Goal: Task Accomplishment & Management: Manage account settings

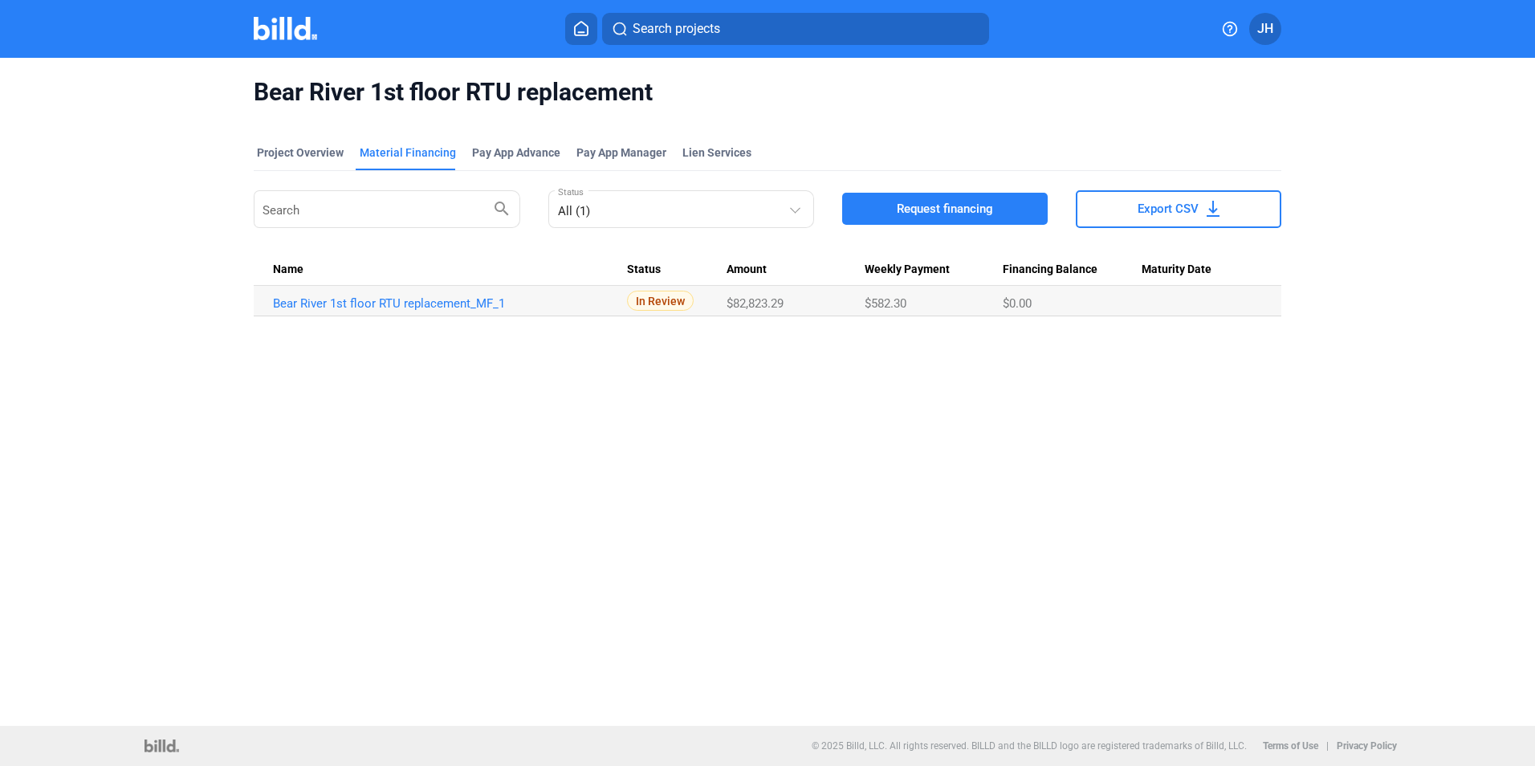
click at [929, 441] on div "Bear River 1st floor RTU replacement Project Overview Material Financing Pay Ap…" at bounding box center [767, 392] width 1535 height 668
click at [1274, 31] on button "JH" at bounding box center [1265, 29] width 32 height 32
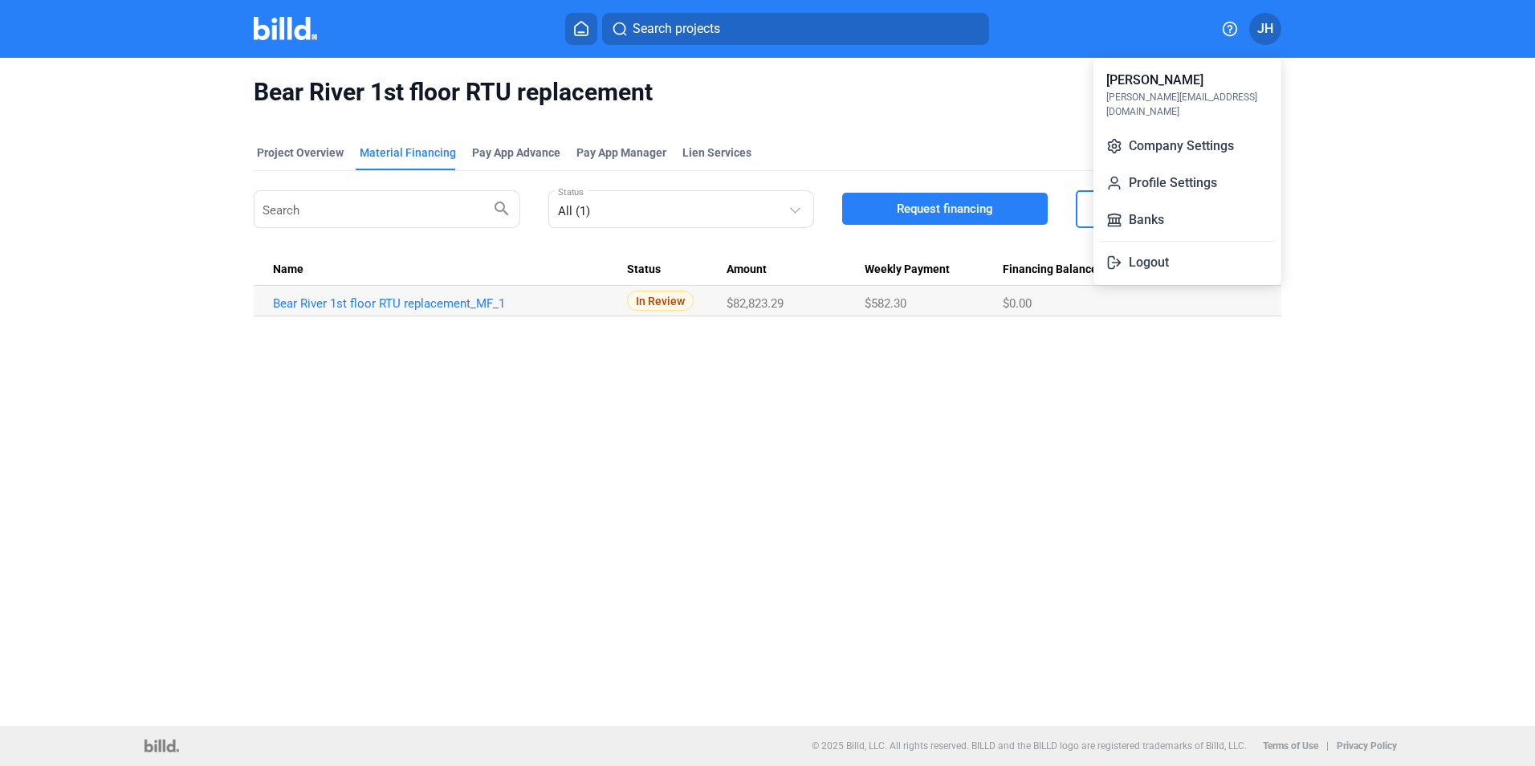
click at [1166, 93] on div "[PERSON_NAME][EMAIL_ADDRESS][DOMAIN_NAME]" at bounding box center [1187, 104] width 162 height 29
click at [1181, 132] on button "Company Settings" at bounding box center [1187, 146] width 175 height 32
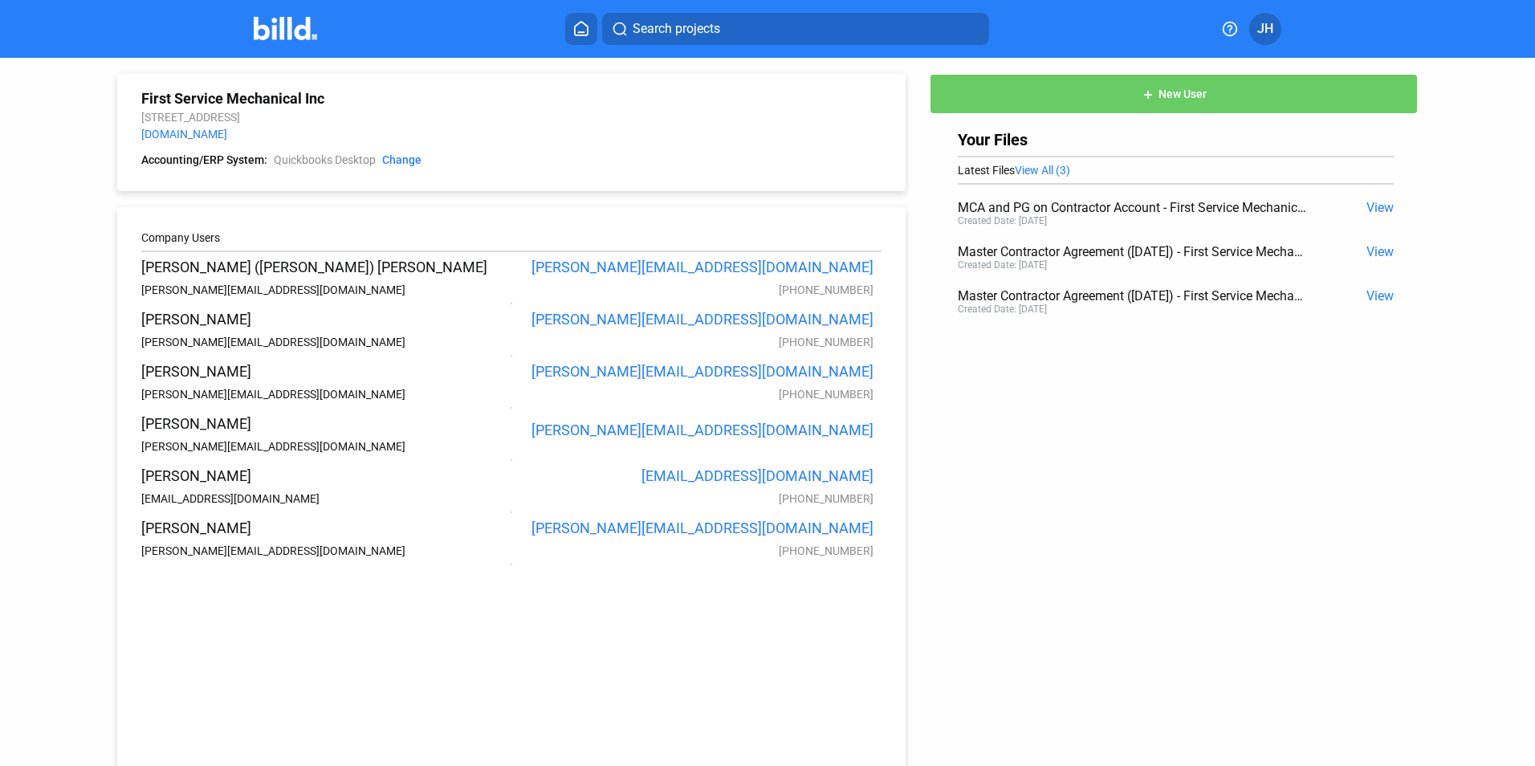
click at [1263, 32] on span "JH" at bounding box center [1265, 28] width 16 height 19
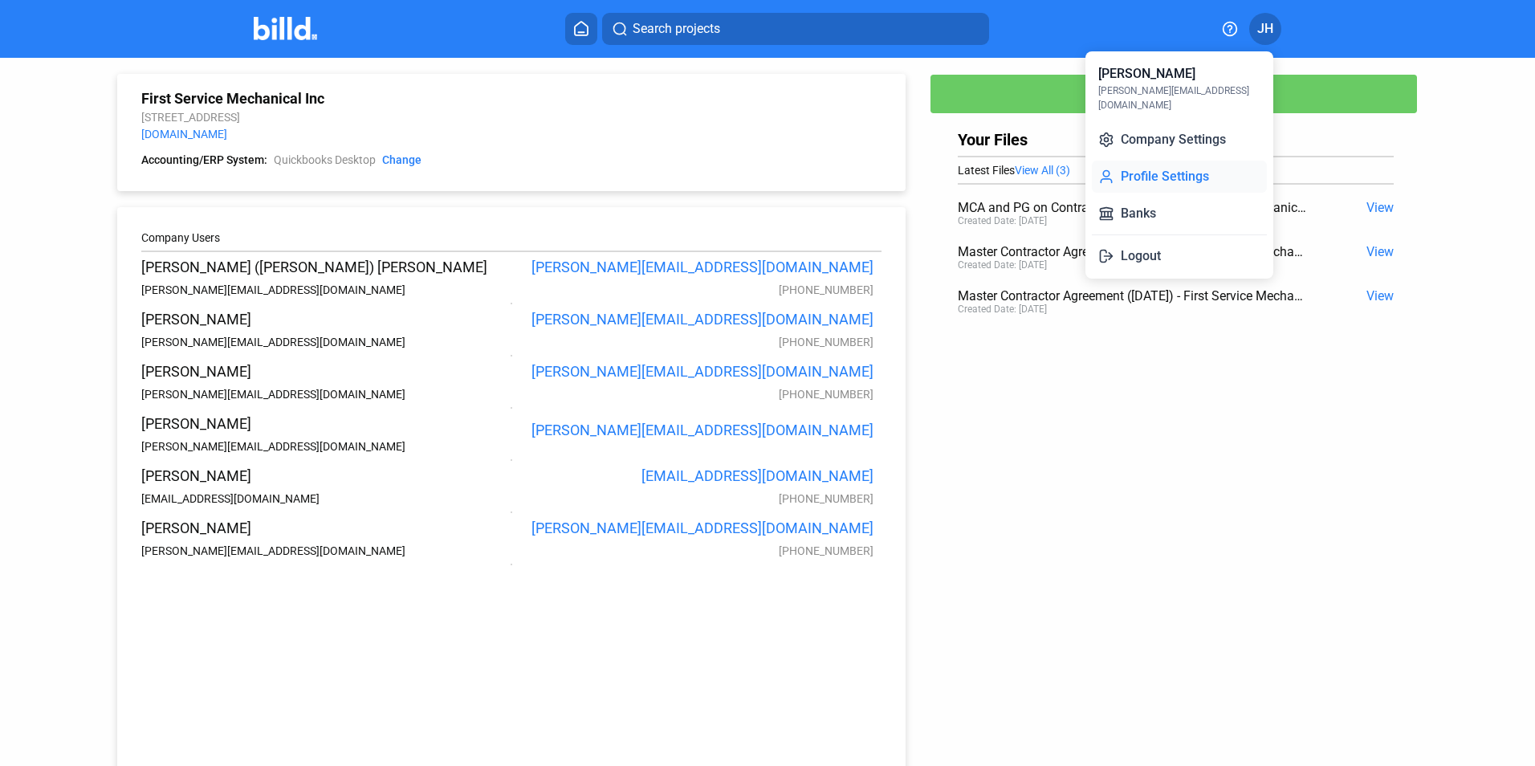
click at [1174, 161] on button "Profile Settings" at bounding box center [1179, 177] width 175 height 32
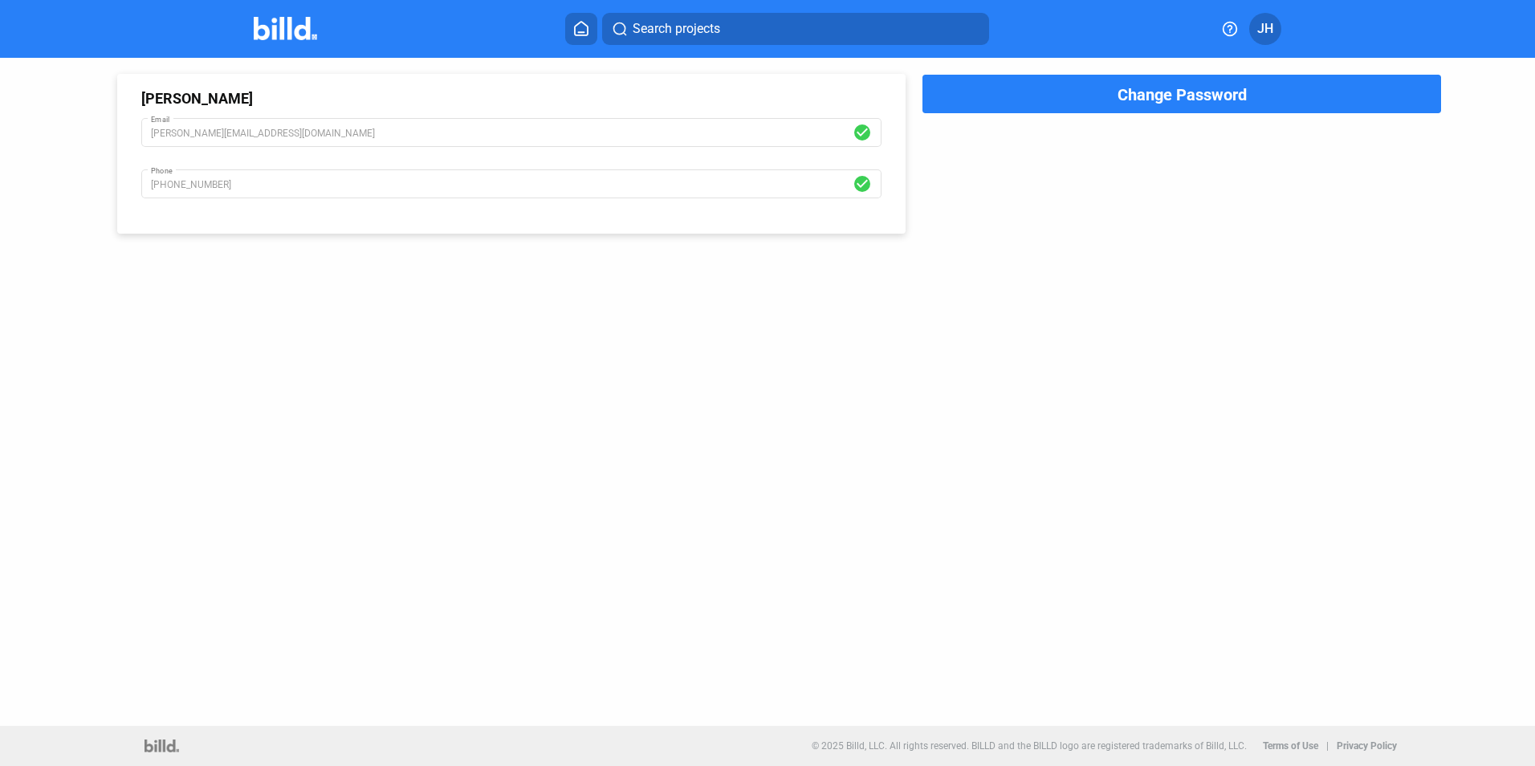
click at [1271, 27] on span "JH" at bounding box center [1265, 28] width 16 height 19
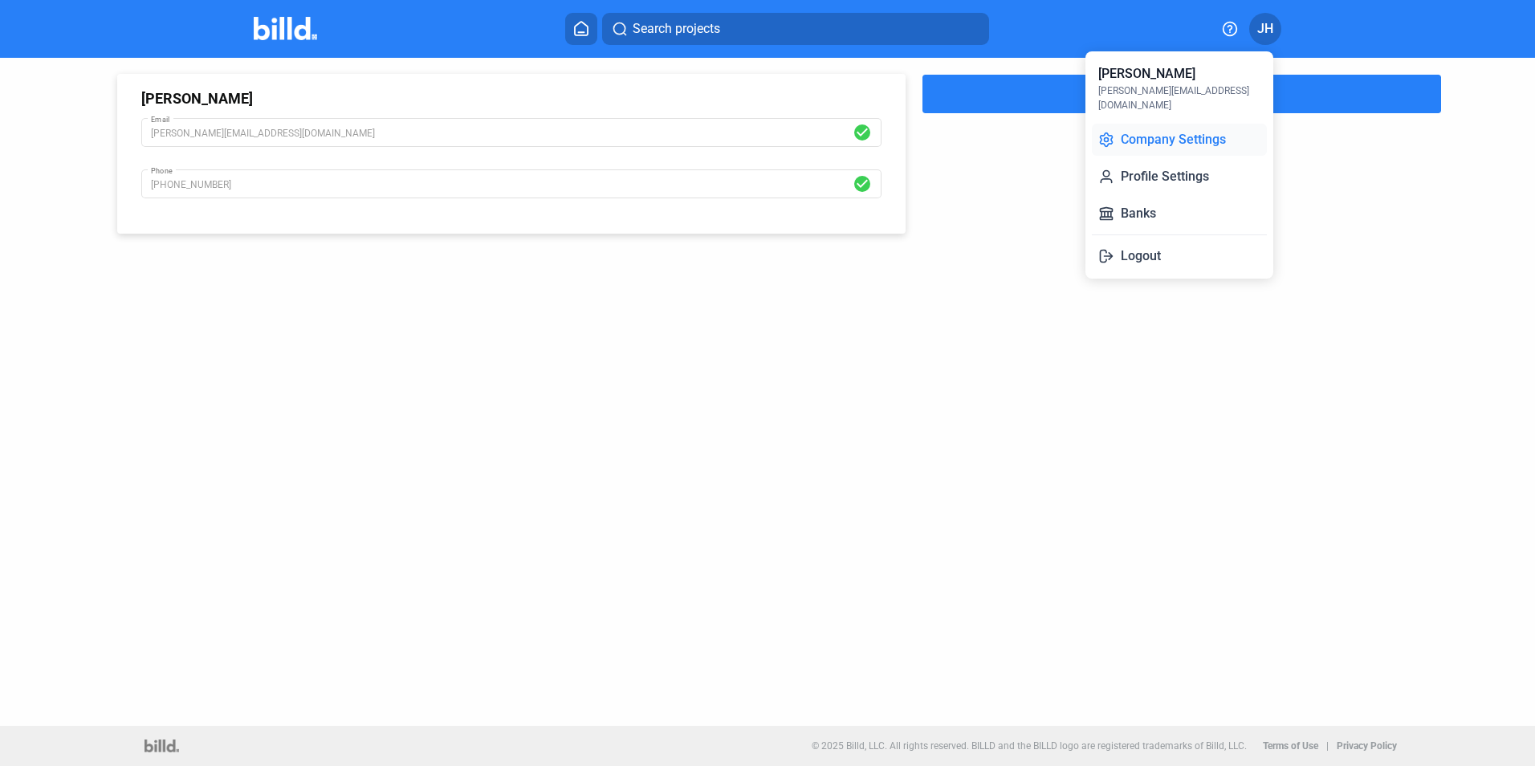
click at [1174, 124] on button "Company Settings" at bounding box center [1179, 140] width 175 height 32
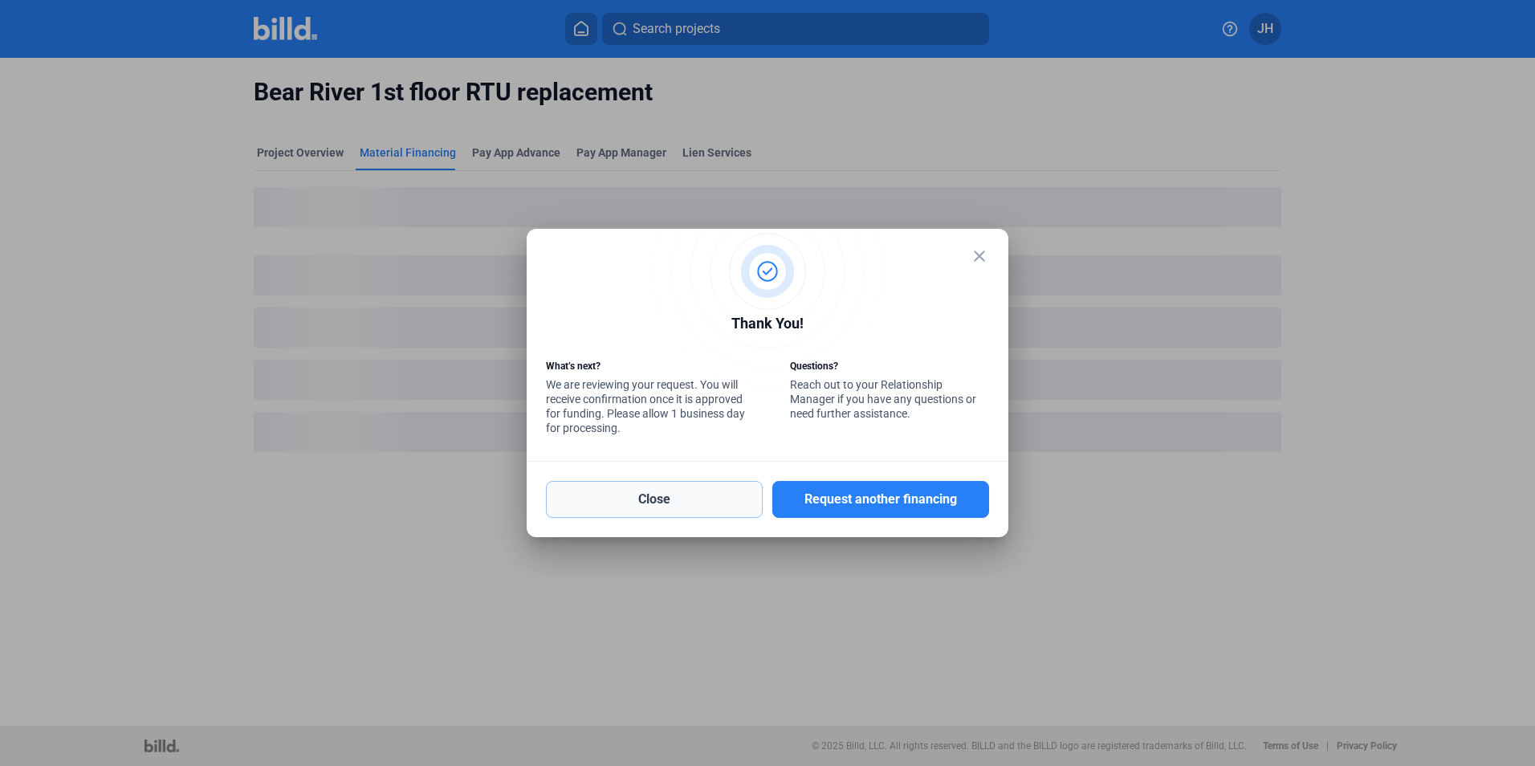
click at [679, 499] on button "Close" at bounding box center [654, 499] width 217 height 37
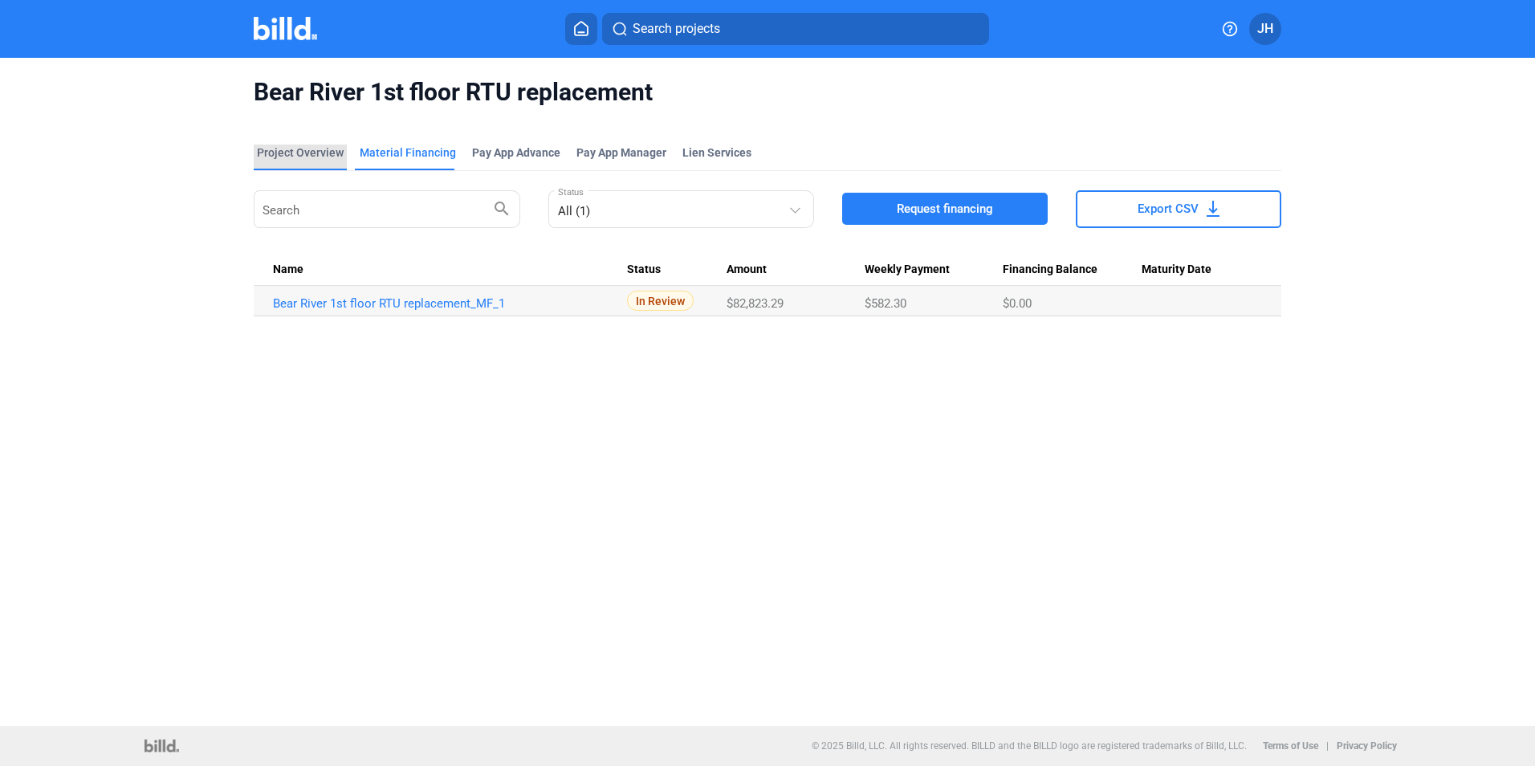
click at [318, 156] on div "Project Overview" at bounding box center [300, 153] width 87 height 16
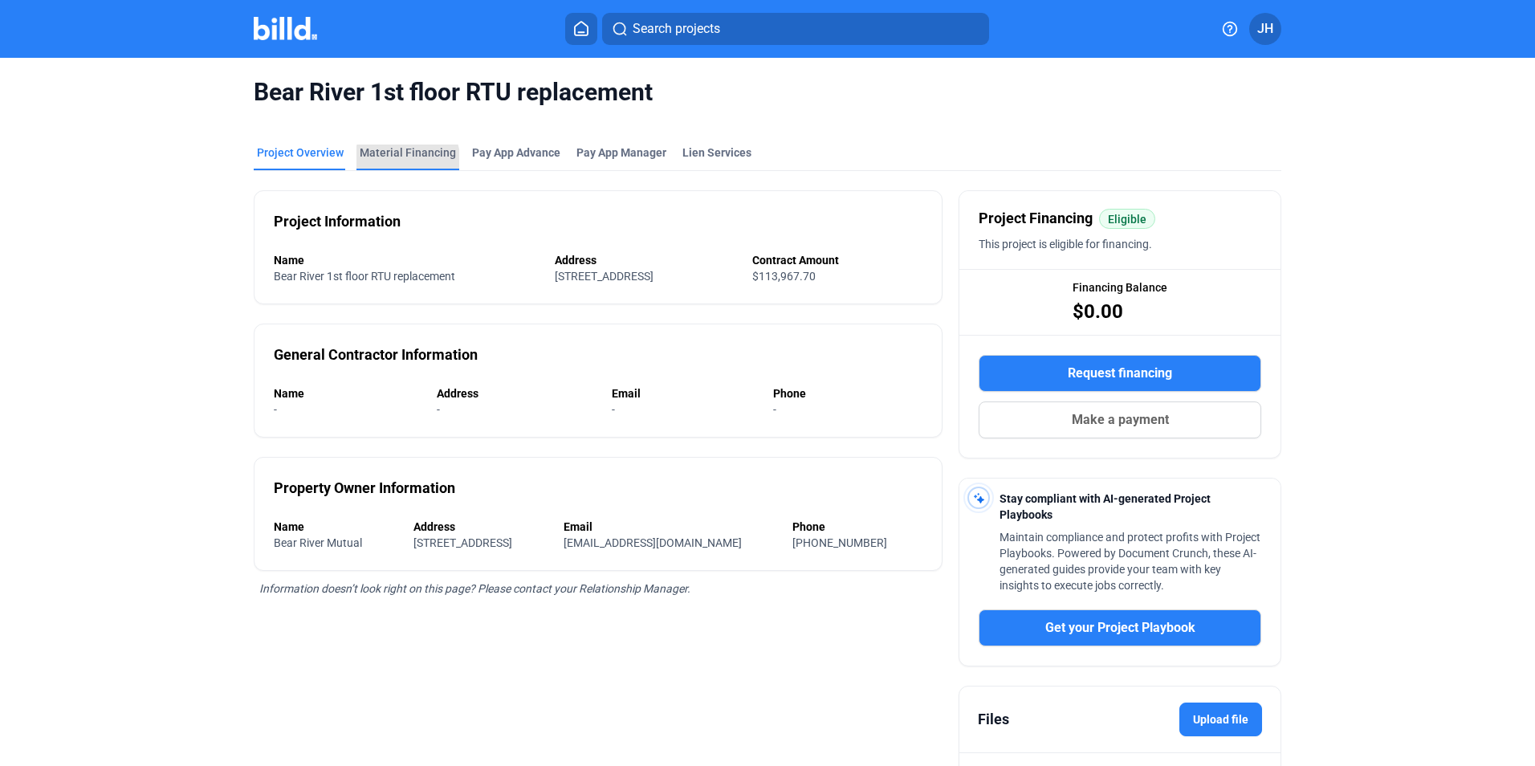
click at [401, 159] on div "Material Financing" at bounding box center [408, 153] width 96 height 16
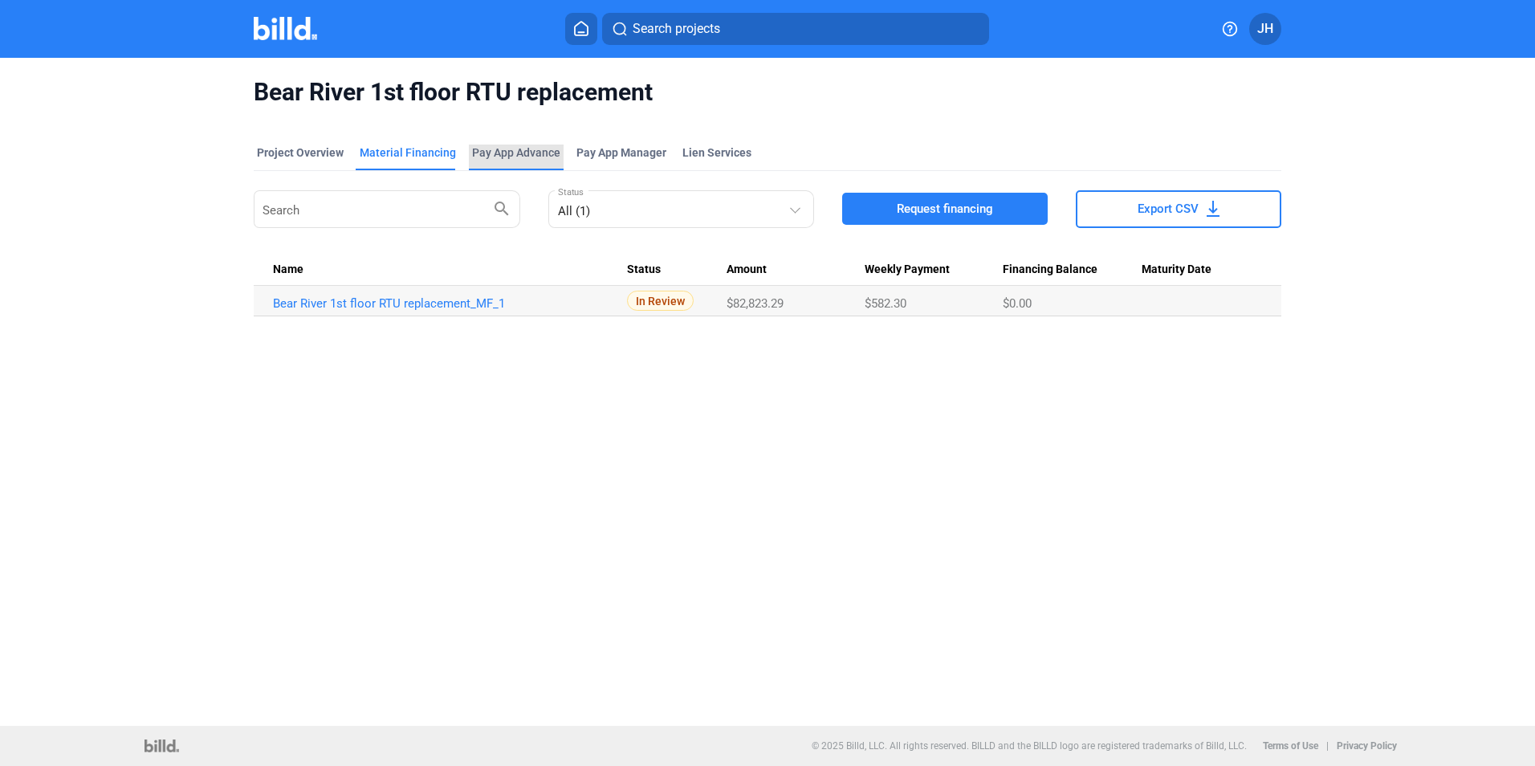
click at [503, 156] on div "Pay App Advance" at bounding box center [516, 153] width 88 height 16
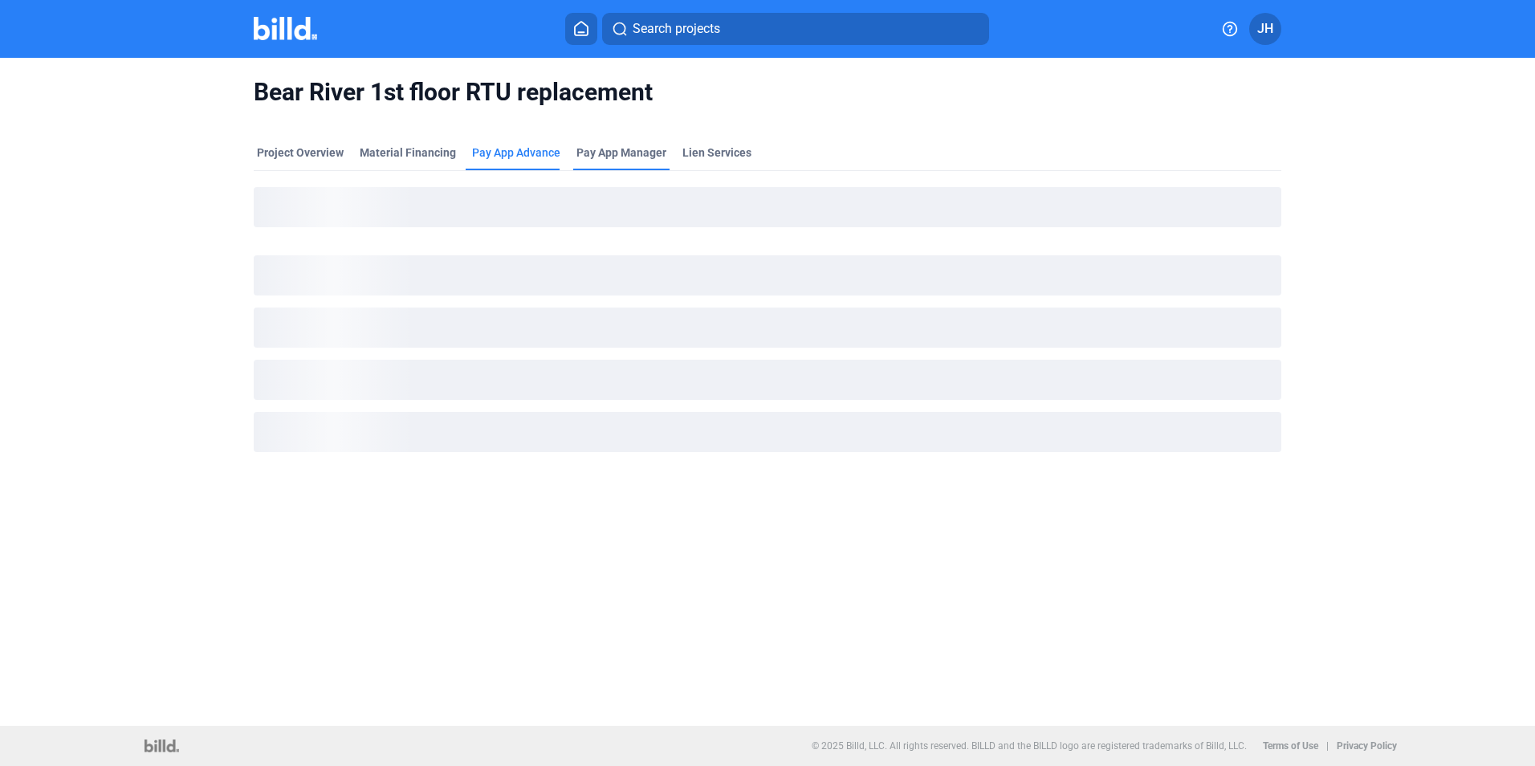
click at [650, 156] on span "Pay App Manager" at bounding box center [621, 153] width 90 height 16
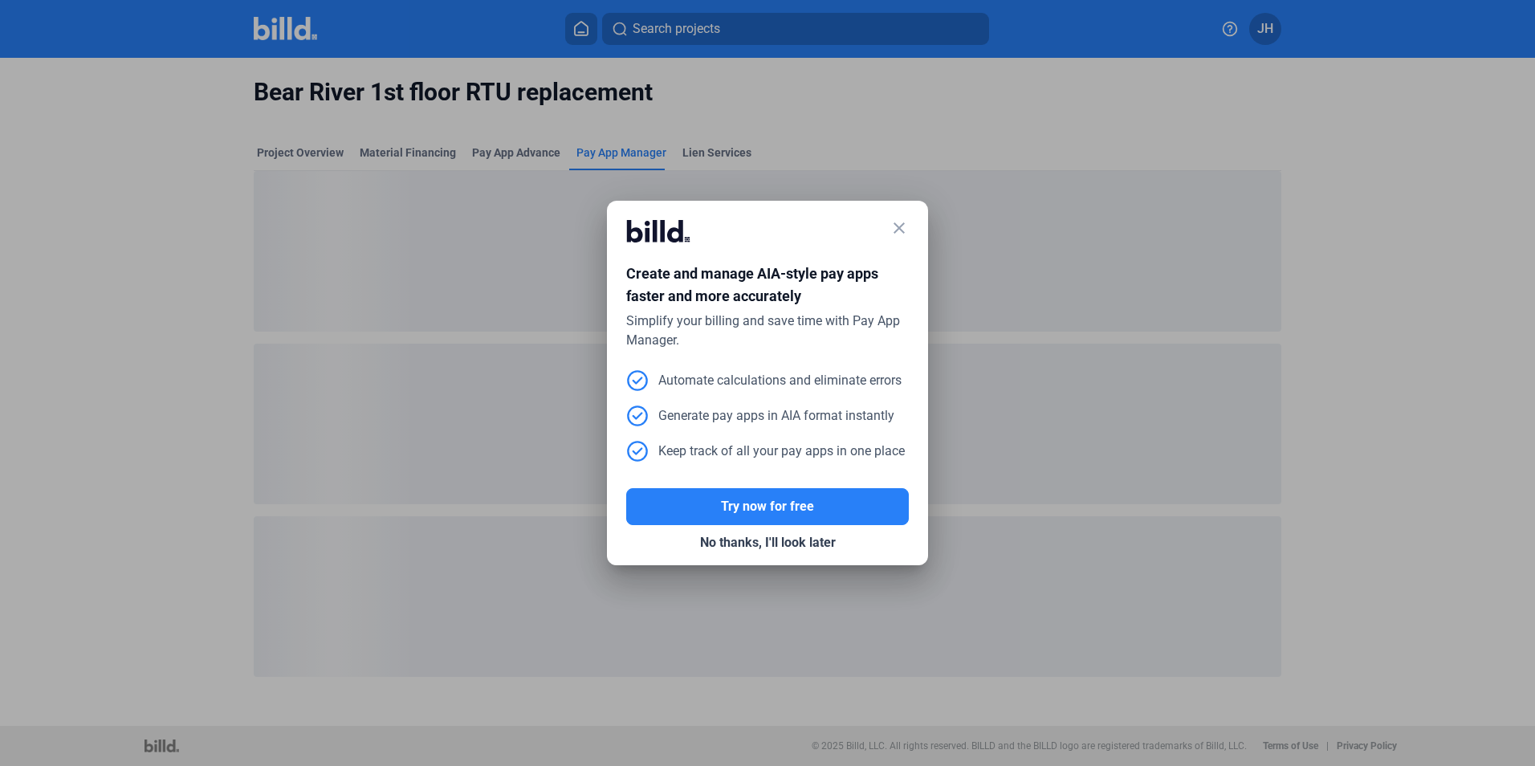
click at [904, 228] on mat-icon "close" at bounding box center [899, 227] width 19 height 19
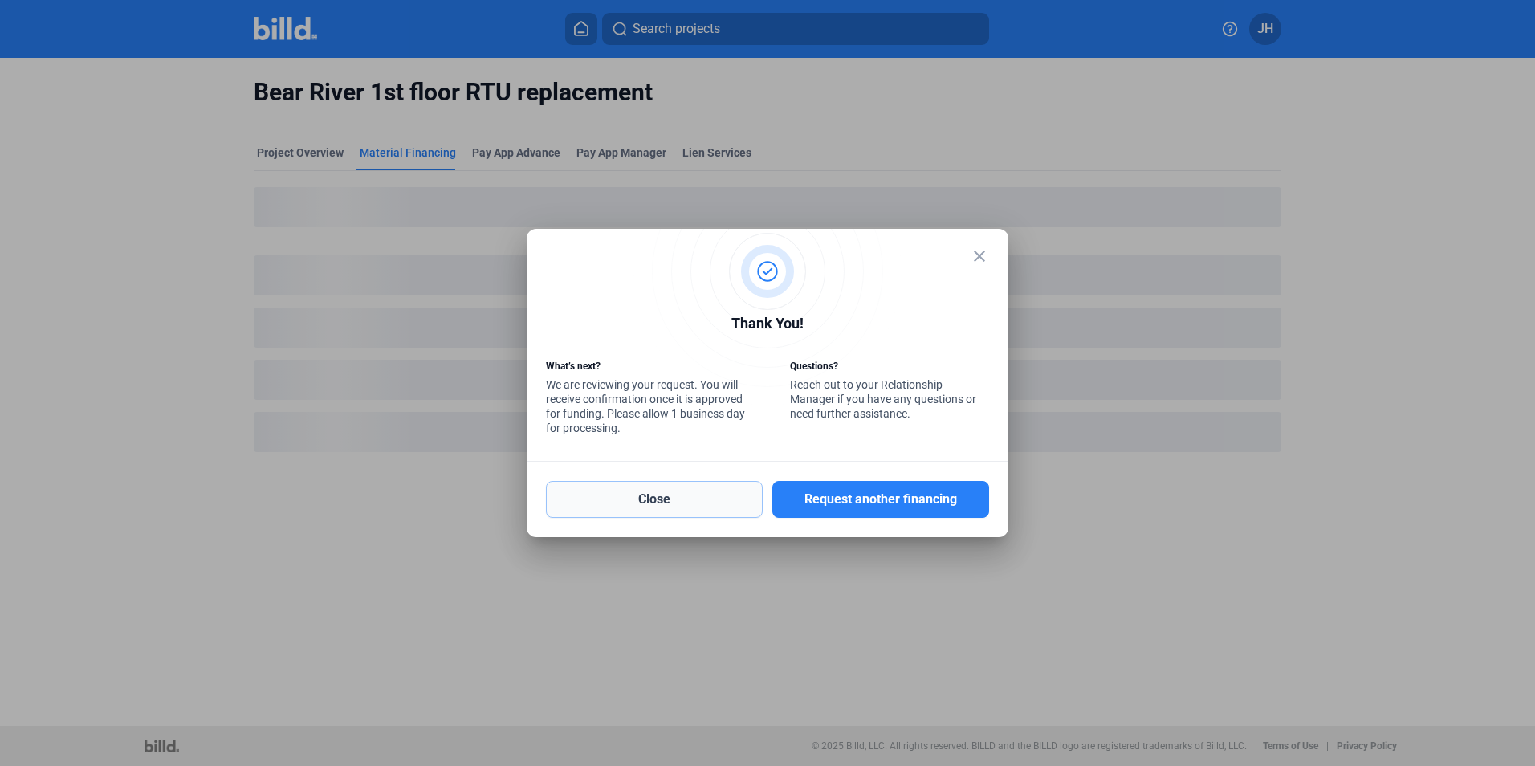
click at [670, 501] on button "Close" at bounding box center [654, 499] width 217 height 37
click at [977, 253] on mat-icon "close" at bounding box center [979, 255] width 19 height 19
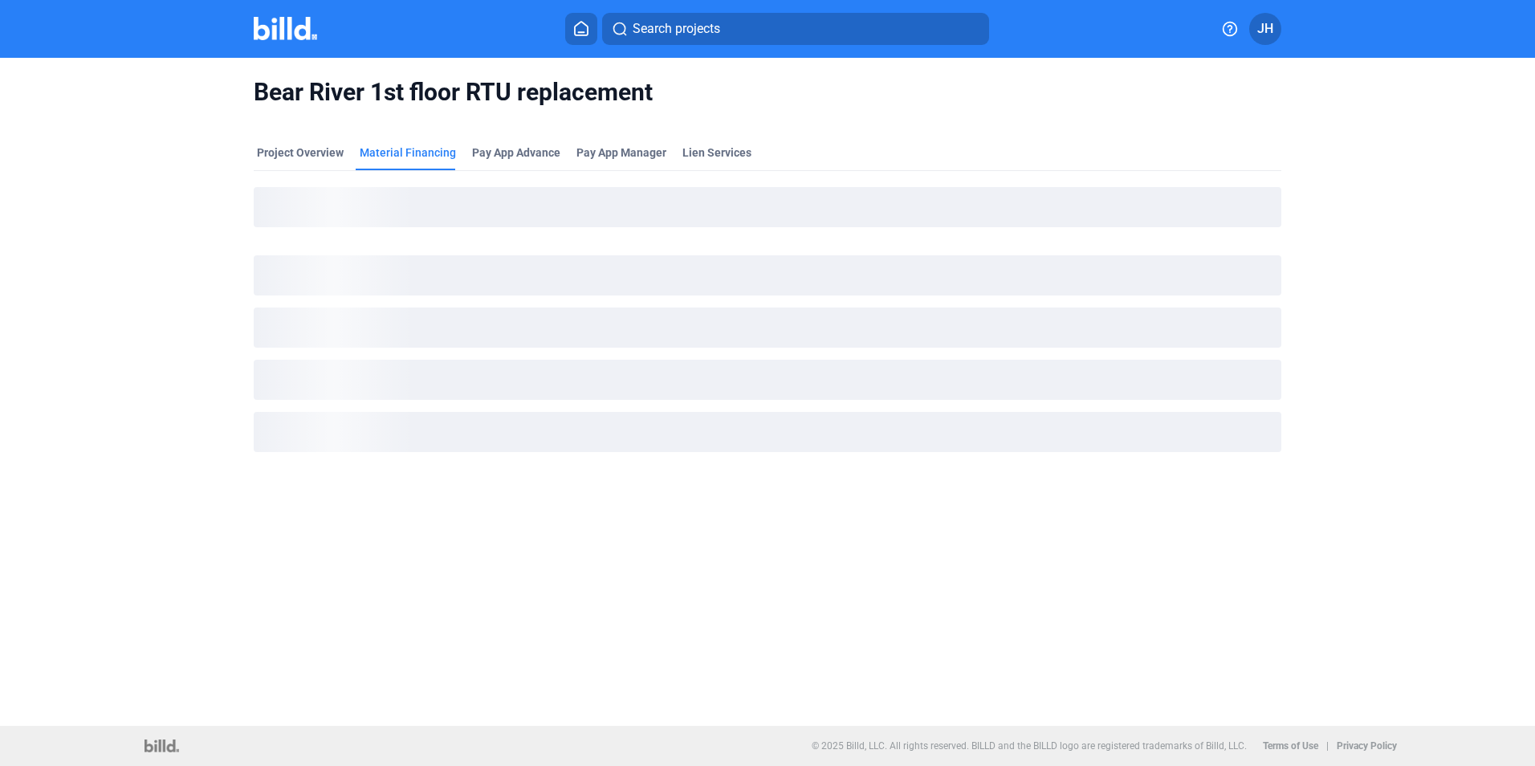
click at [1274, 31] on button "JH" at bounding box center [1265, 29] width 32 height 32
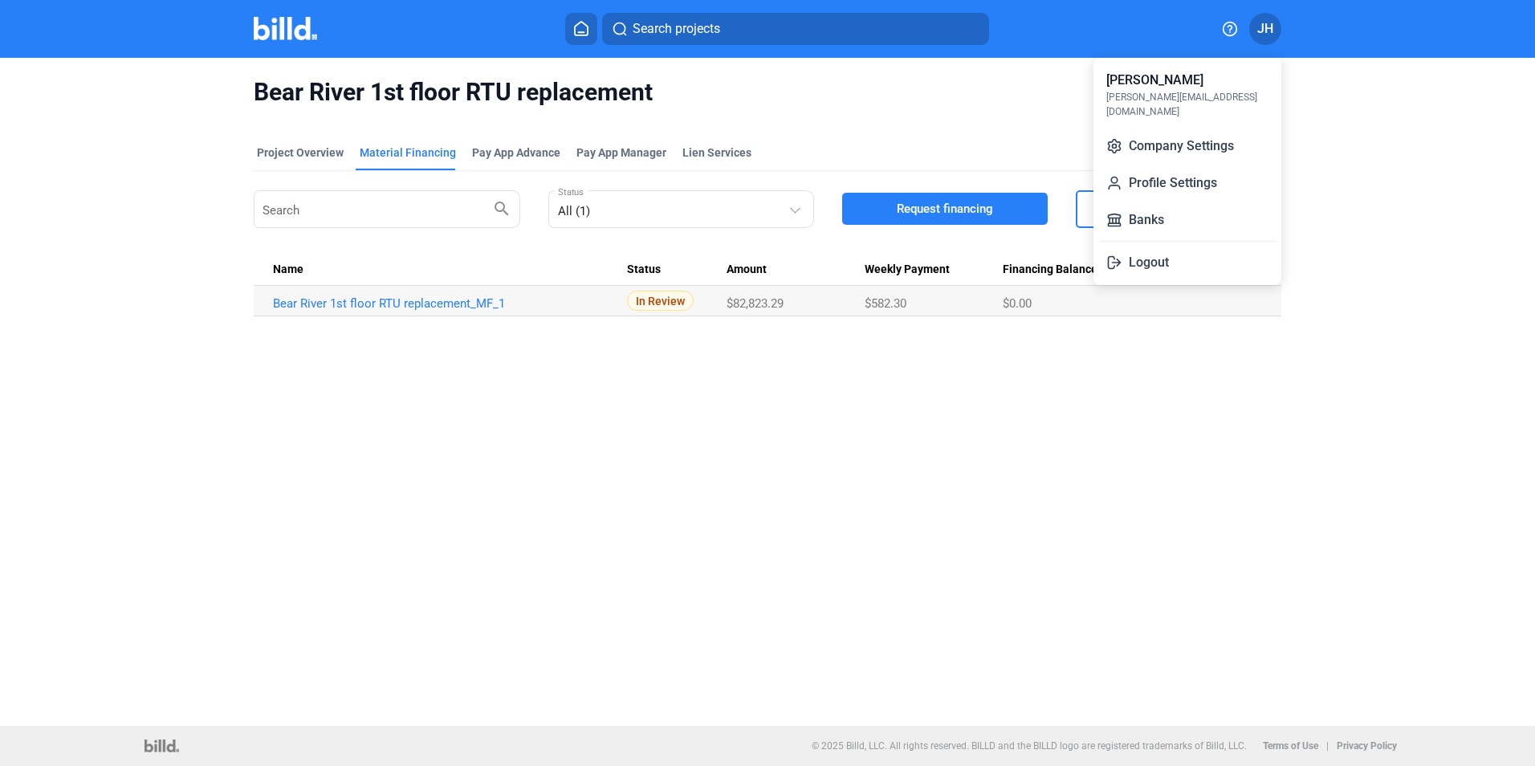
click at [1423, 196] on div at bounding box center [767, 383] width 1535 height 766
